Goal: Task Accomplishment & Management: Use online tool/utility

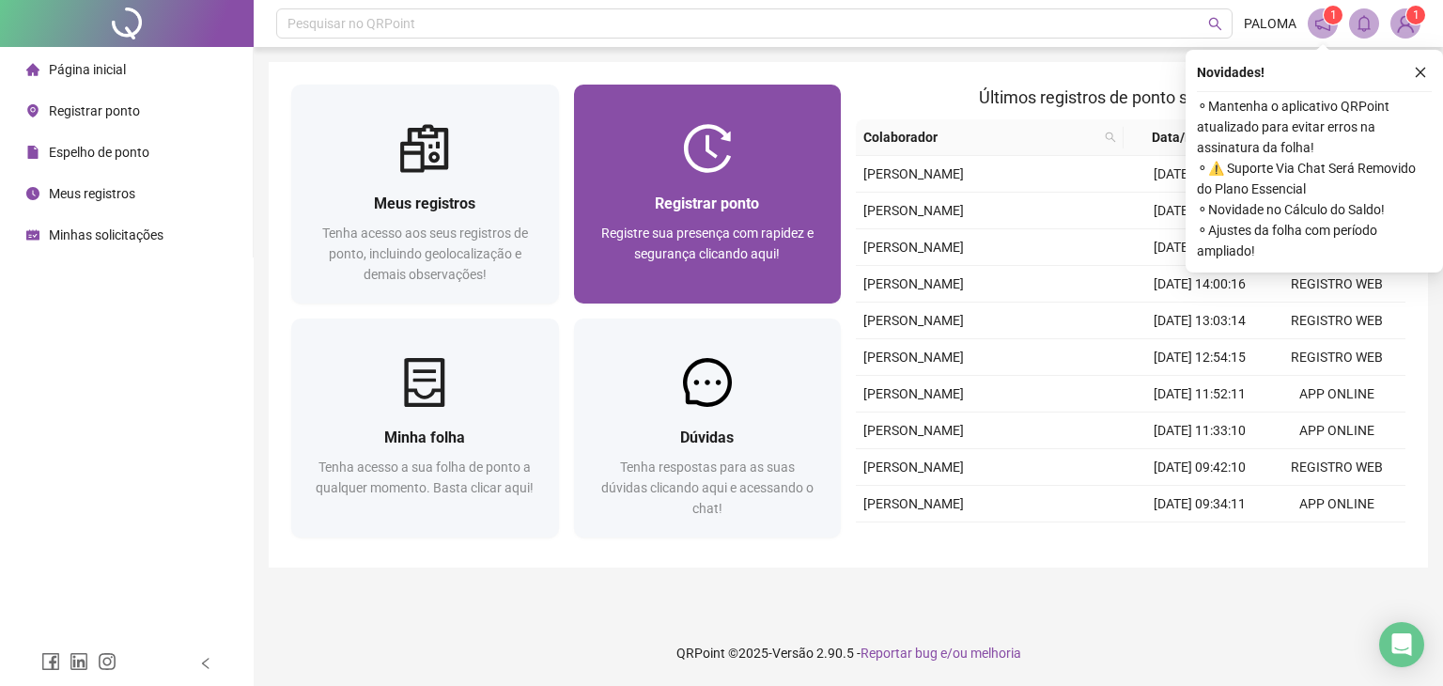
click at [675, 107] on div "Registrar ponto Registre sua presença com rapidez e segurança clicando aqui!" at bounding box center [708, 194] width 268 height 219
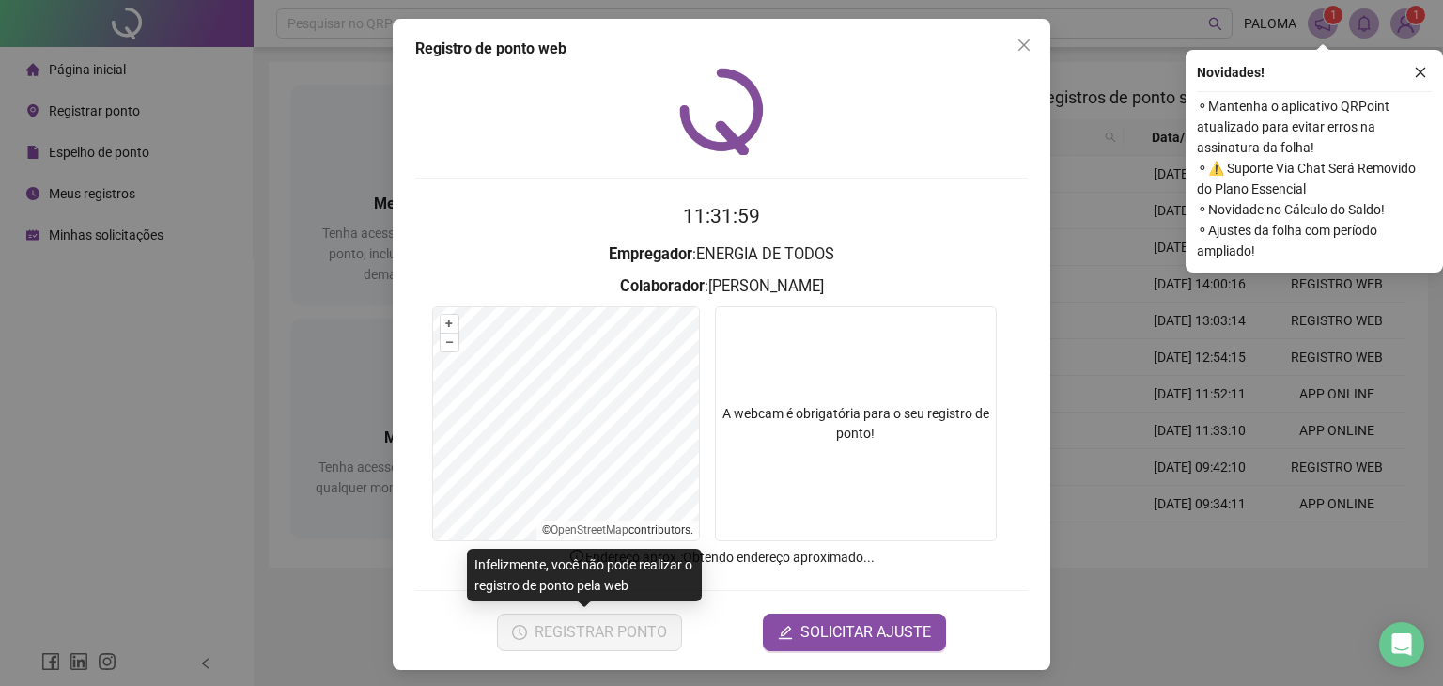
click at [627, 632] on span "REGISTRAR PONTO" at bounding box center [600, 632] width 132 height 23
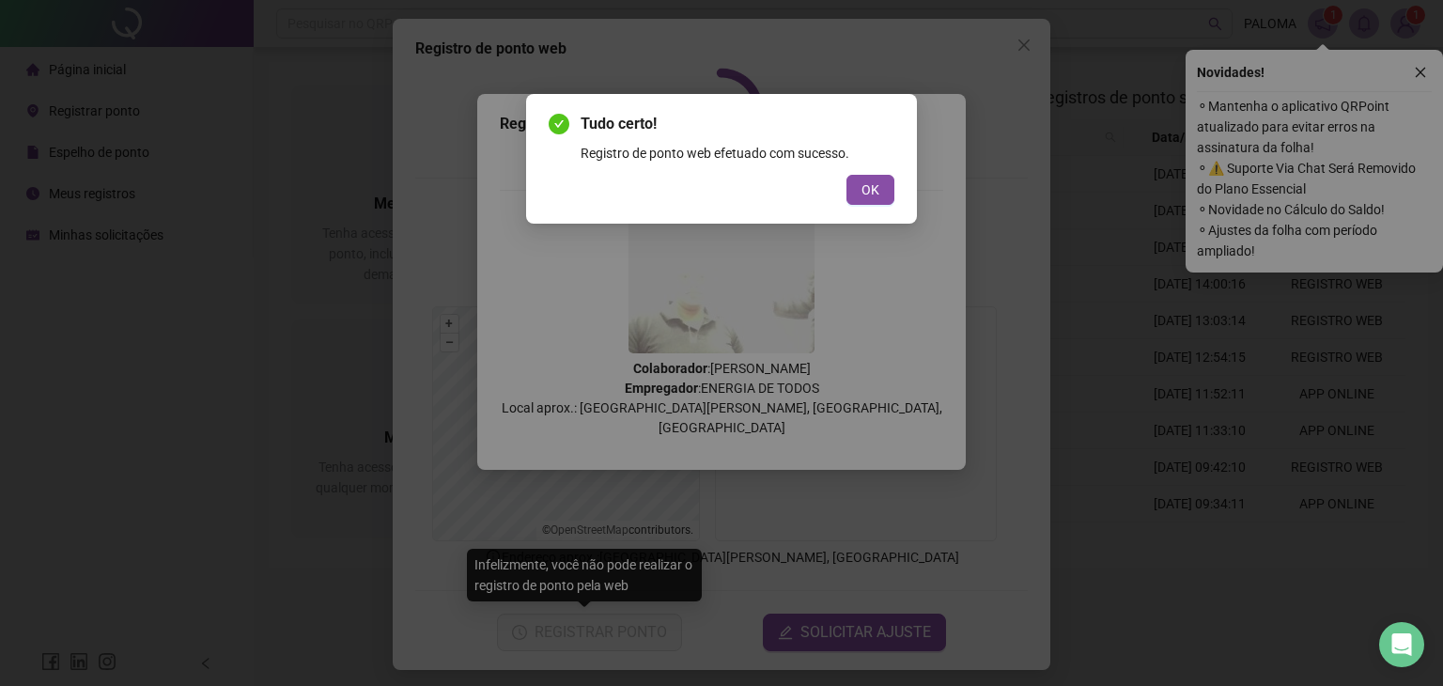
click at [877, 194] on span "OK" at bounding box center [870, 189] width 18 height 21
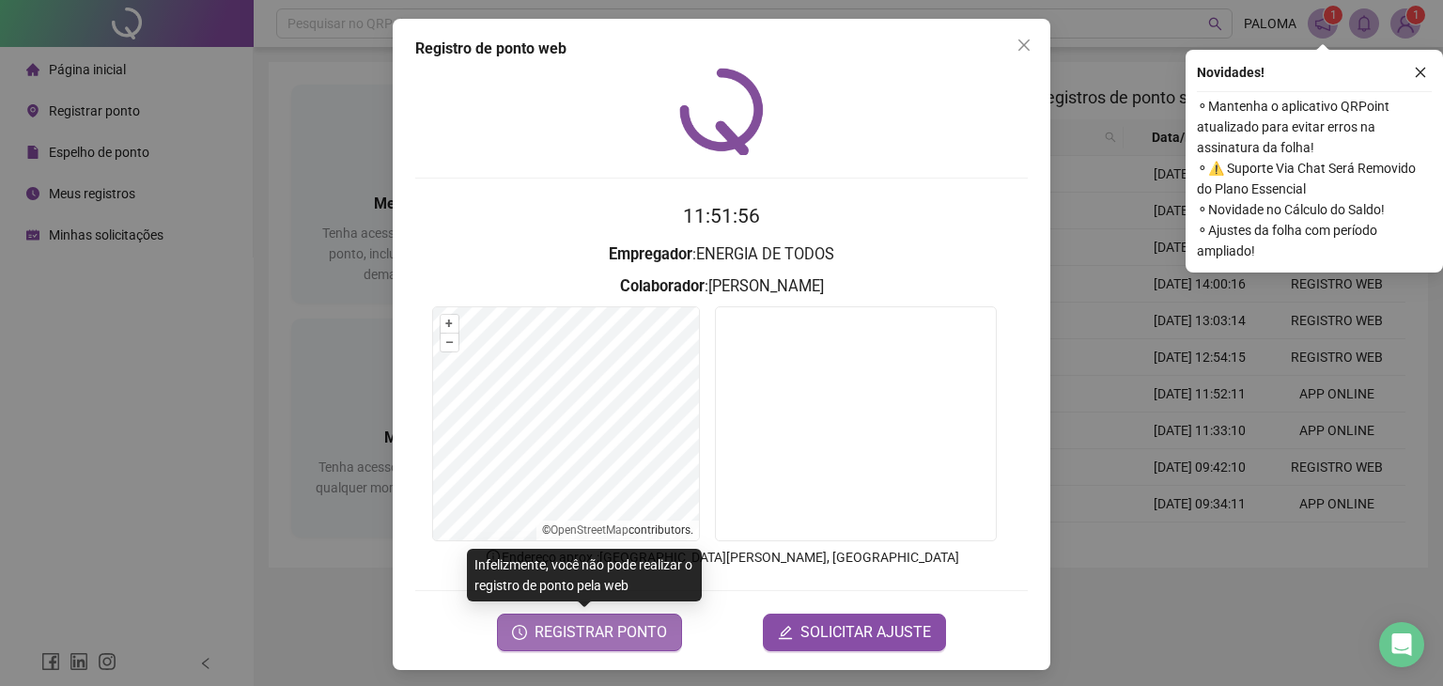
click at [561, 623] on span "REGISTRAR PONTO" at bounding box center [600, 632] width 132 height 23
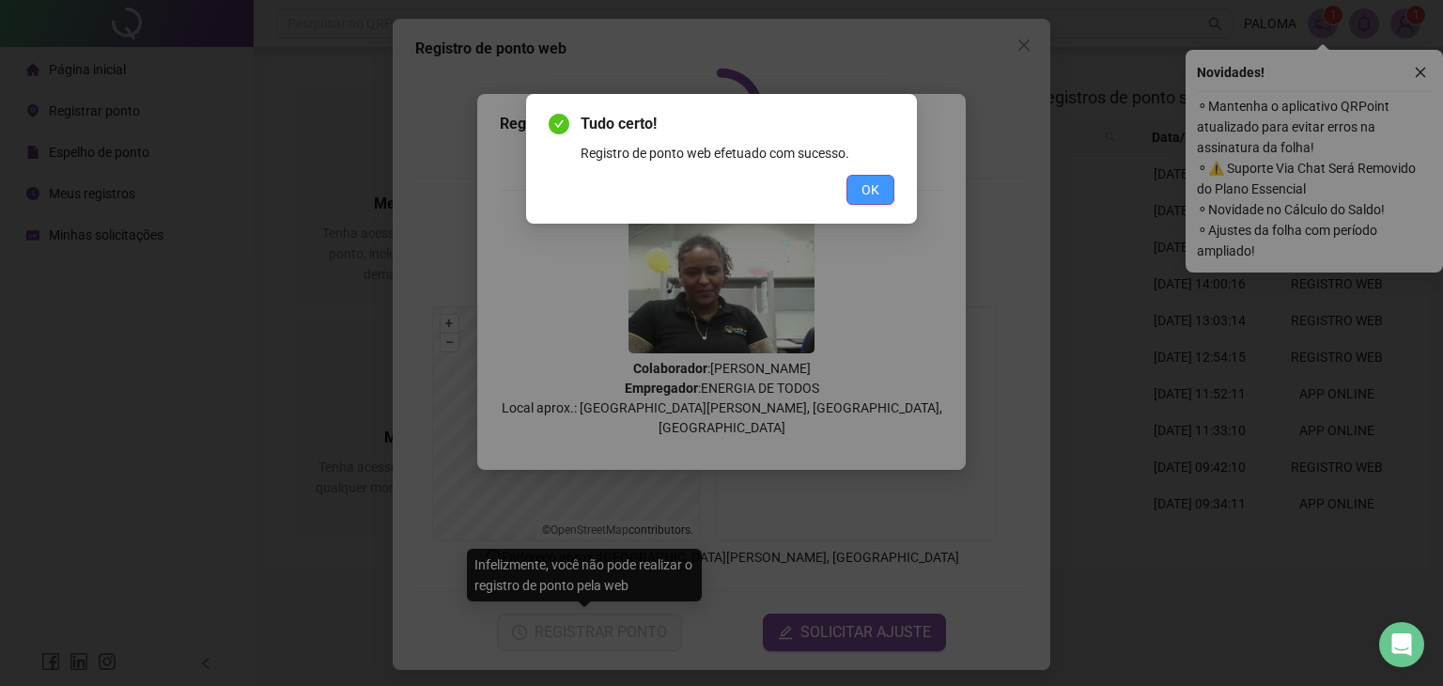
click at [850, 177] on button "OK" at bounding box center [870, 190] width 48 height 30
